Goal: Find specific page/section: Find specific page/section

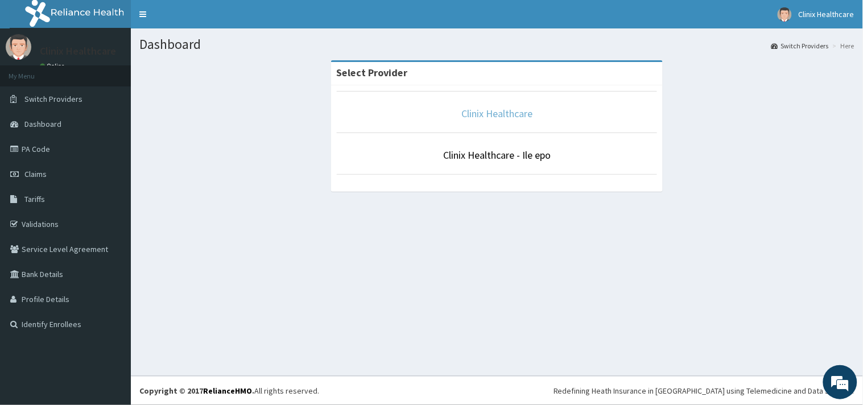
click at [504, 115] on link "Clinix Healthcare" at bounding box center [496, 113] width 71 height 13
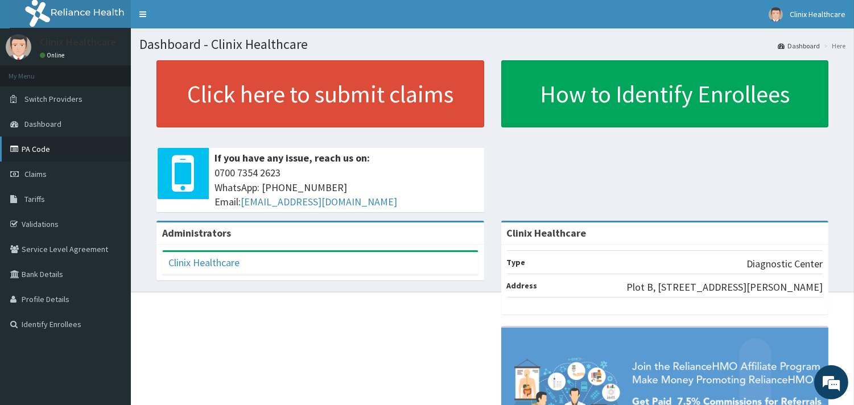
click at [52, 151] on link "PA Code" at bounding box center [65, 149] width 131 height 25
